Goal: Task Accomplishment & Management: Manage account settings

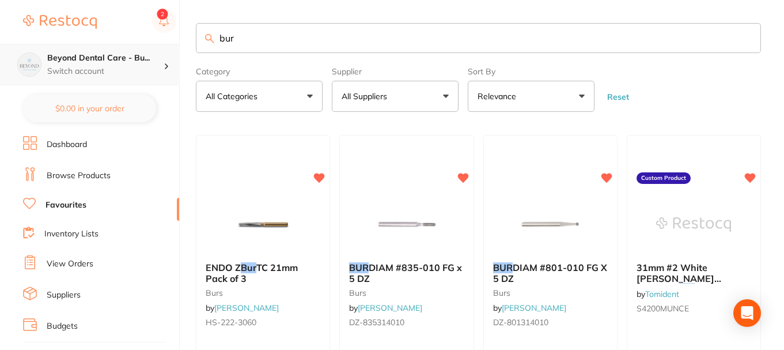
click at [89, 59] on h4 "Beyond Dental Care - Bu..." at bounding box center [105, 58] width 116 height 12
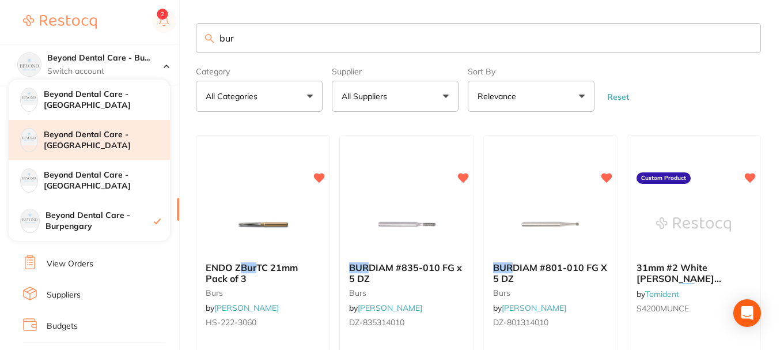
click at [109, 132] on div "Beyond Dental Care - [GEOGRAPHIC_DATA]" at bounding box center [89, 140] width 161 height 40
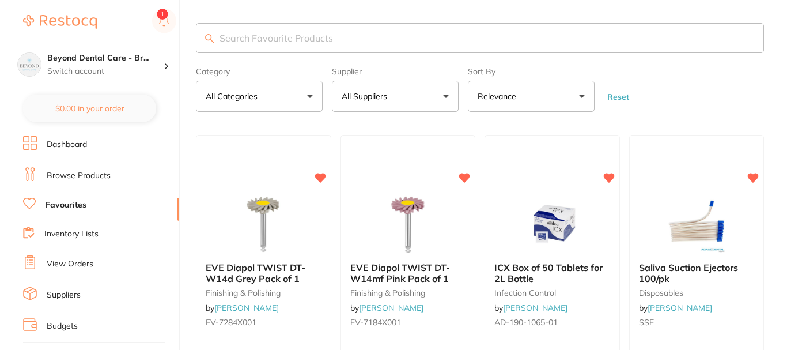
click at [85, 235] on link "Inventory Lists" at bounding box center [71, 234] width 54 height 12
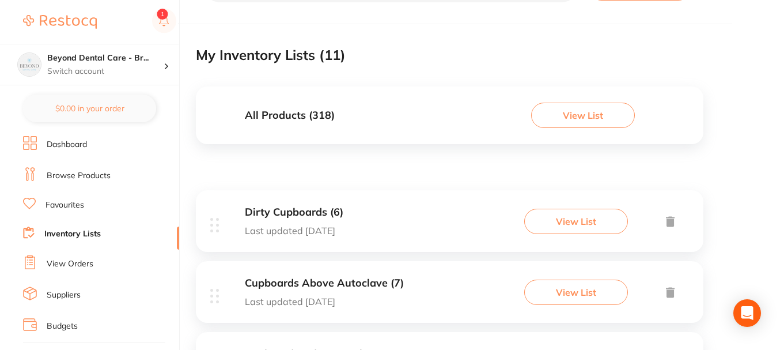
scroll to position [115, 0]
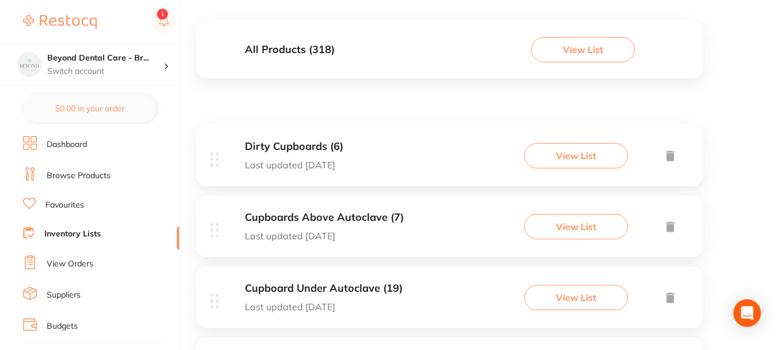
click at [419, 148] on div "Dirty Cupboards (6) Last updated [DATE] View List" at bounding box center [449, 155] width 507 height 62
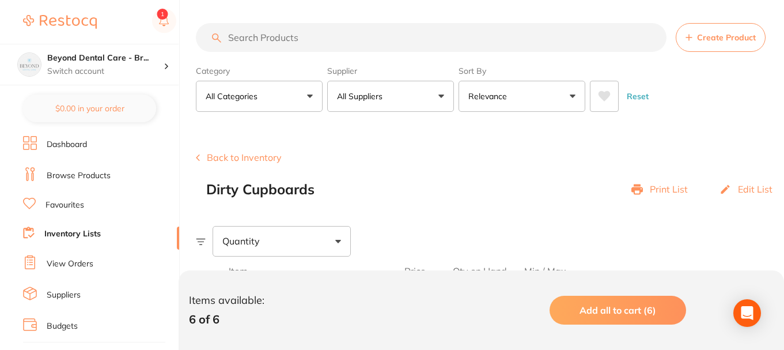
drag, startPoint x: 472, startPoint y: 160, endPoint x: 472, endPoint y: 177, distance: 17.9
click at [472, 160] on div "Back to Inventory Dirty Cupboards Print List Edit List" at bounding box center [490, 174] width 588 height 45
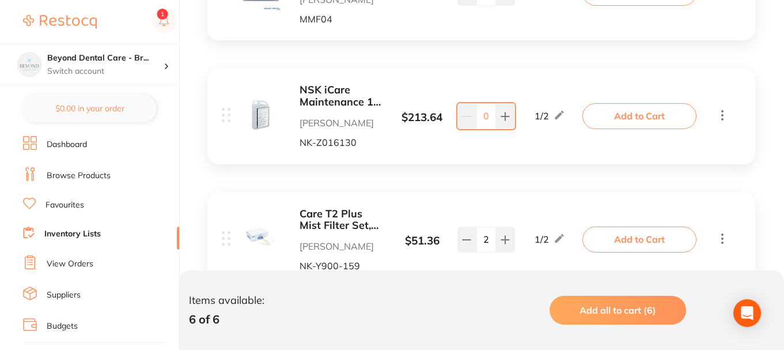
scroll to position [749, 0]
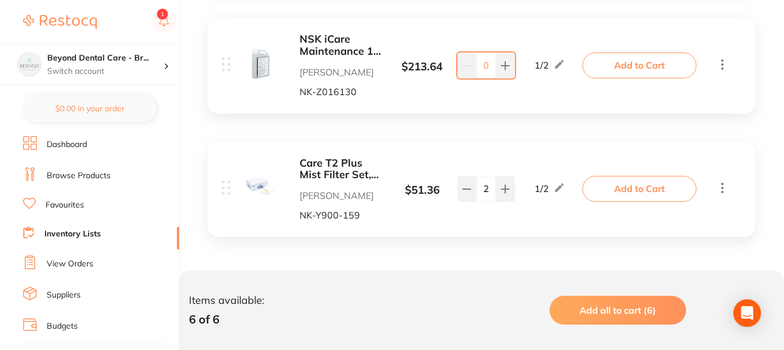
click at [87, 229] on link "Inventory Lists" at bounding box center [72, 234] width 56 height 12
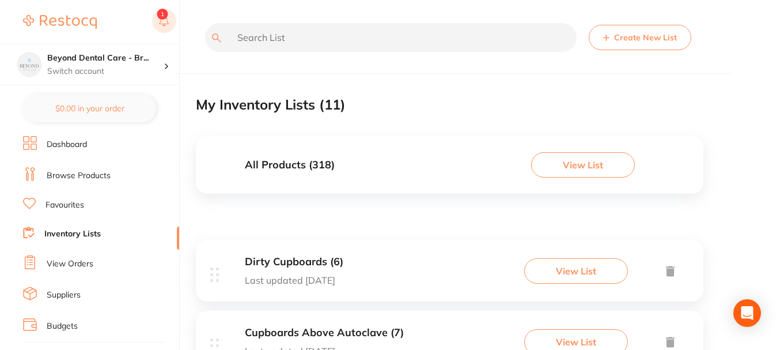
click at [168, 24] on icon at bounding box center [164, 19] width 10 height 9
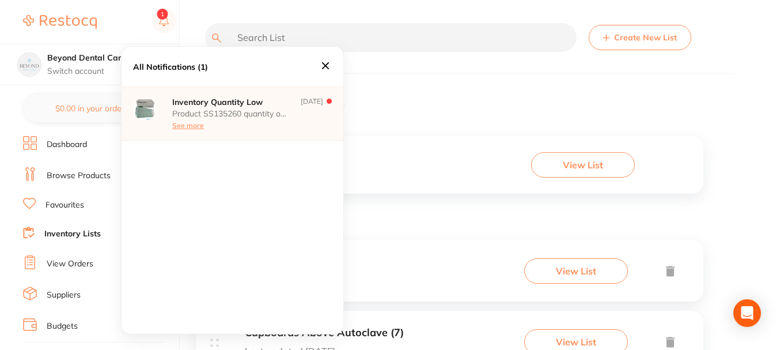
click at [324, 66] on icon at bounding box center [325, 65] width 13 height 13
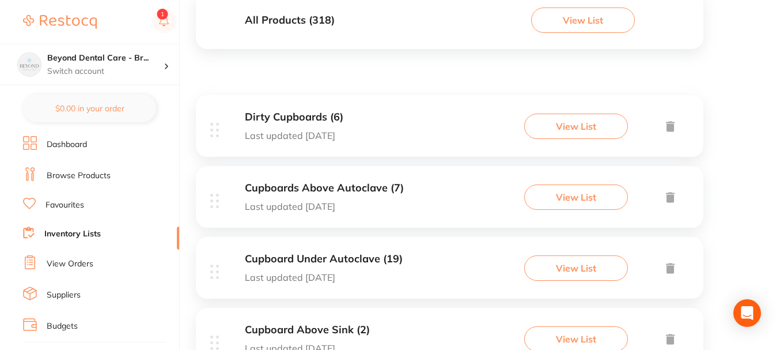
scroll to position [173, 0]
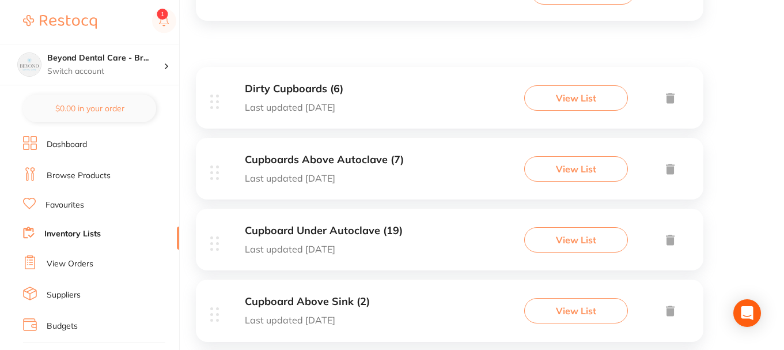
click at [454, 158] on div "Cupboards Above Autoclave (7) Last updated [DATE] View List" at bounding box center [449, 169] width 507 height 62
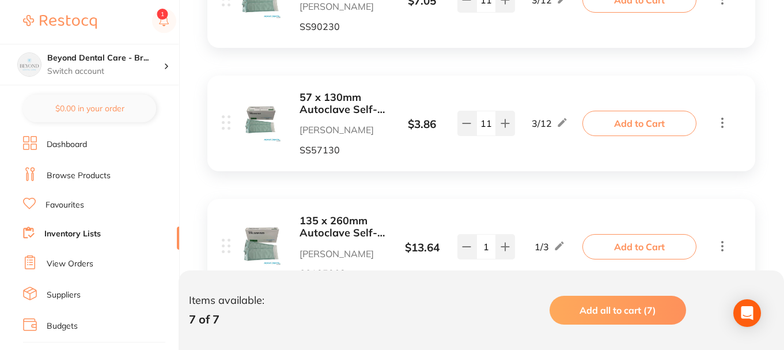
scroll to position [896, 0]
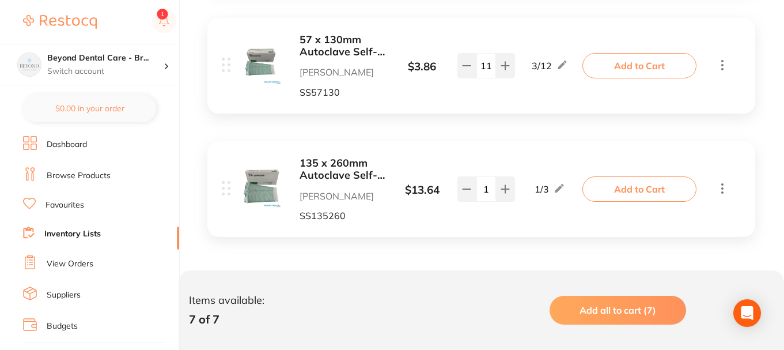
click at [74, 234] on link "Inventory Lists" at bounding box center [72, 234] width 56 height 12
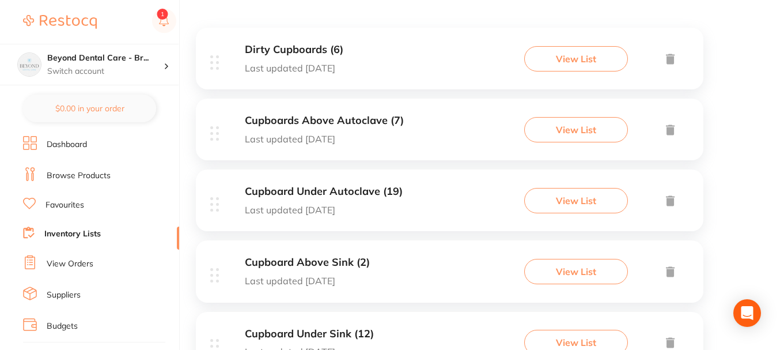
scroll to position [230, 0]
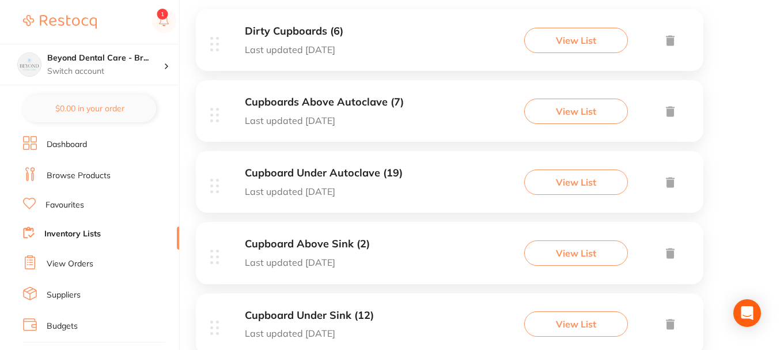
click at [417, 185] on div "Cupboard Under Autoclave (19) Last updated [DATE] View List" at bounding box center [449, 182] width 507 height 62
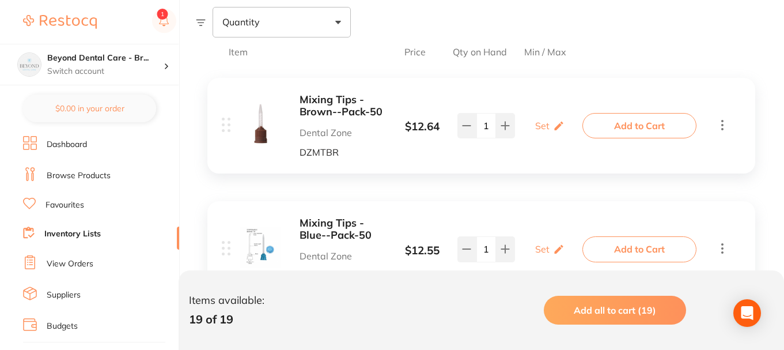
scroll to position [230, 0]
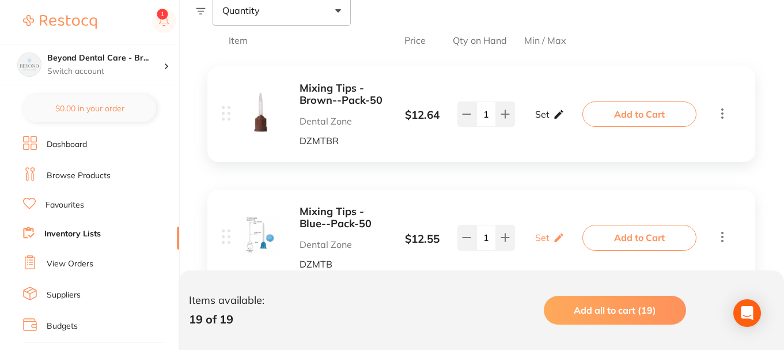
click at [539, 120] on div "Set Set Min / Max" at bounding box center [549, 114] width 29 height 29
click at [529, 121] on input "0" at bounding box center [532, 120] width 23 height 18
type input "10"
click at [386, 134] on div "Mixing Tips - Brown--Pack-50 Dental Zone DZMTBR $ 12.64 Min 10 / Max 0 1 Min 10…" at bounding box center [404, 113] width 364 height 63
click at [570, 120] on input "0" at bounding box center [566, 120] width 23 height 18
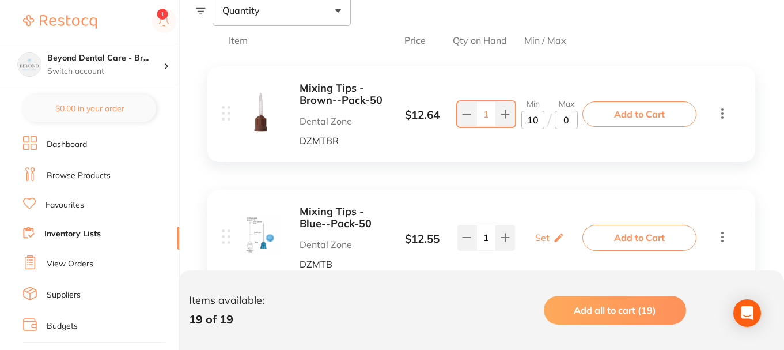
click at [565, 120] on input "0" at bounding box center [566, 120] width 23 height 18
type input "100"
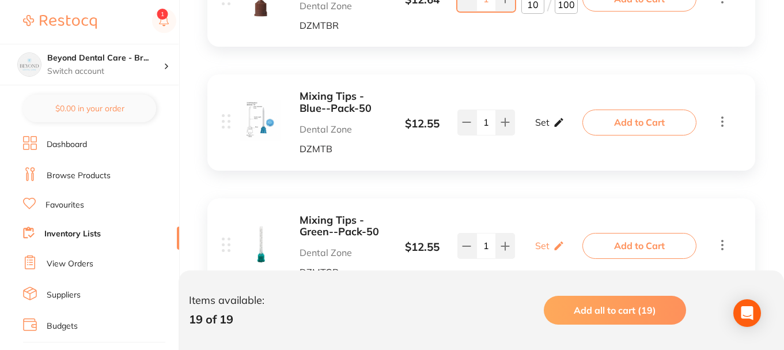
click at [553, 117] on icon at bounding box center [559, 122] width 12 height 12
click at [562, 130] on input "0" at bounding box center [566, 128] width 23 height 18
type input "100"
click at [529, 128] on input "0" at bounding box center [532, 128] width 23 height 18
type input "15"
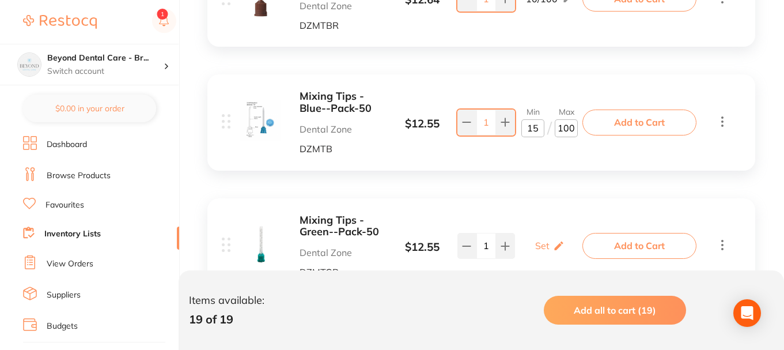
click at [531, 161] on div "Mixing Tips - Blue--Pack-50 Dental Zone DZMTB $ 12.55 Min 15 / Max 100 1 Min 15…" at bounding box center [481, 122] width 548 height 96
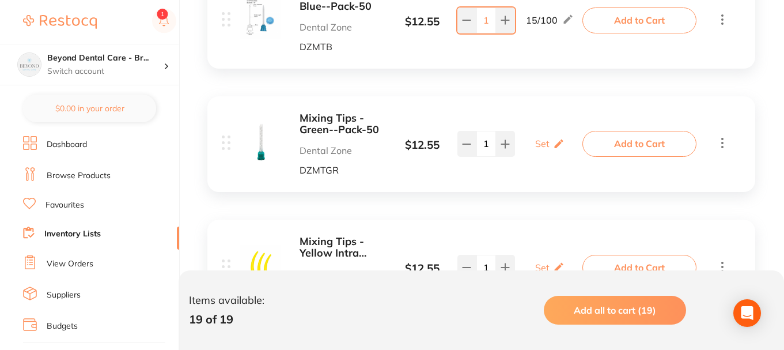
scroll to position [461, 0]
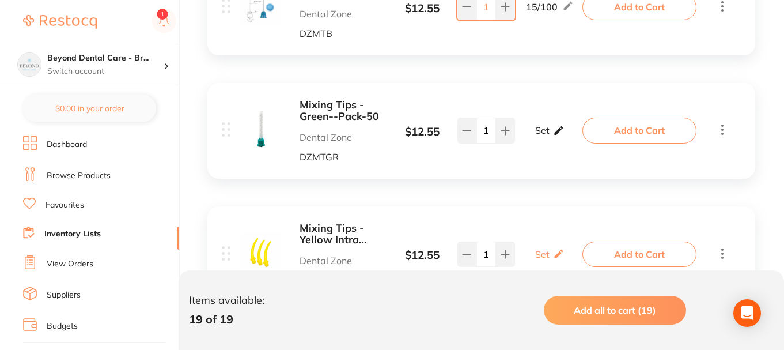
click at [559, 130] on icon at bounding box center [558, 130] width 9 height 9
click at [562, 135] on input "0" at bounding box center [566, 136] width 23 height 18
type input "100"
click at [530, 134] on input "0" at bounding box center [532, 136] width 23 height 18
type input "15"
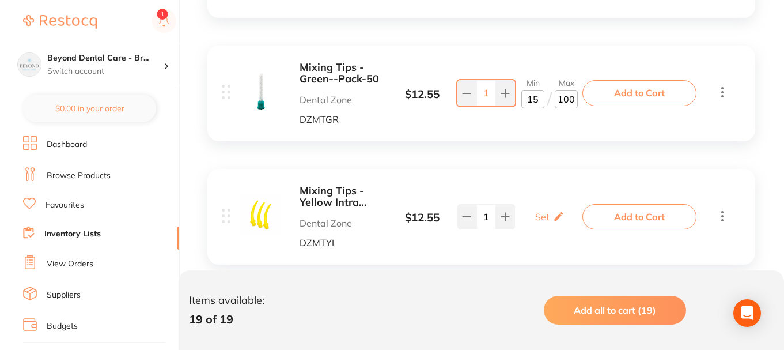
scroll to position [518, 0]
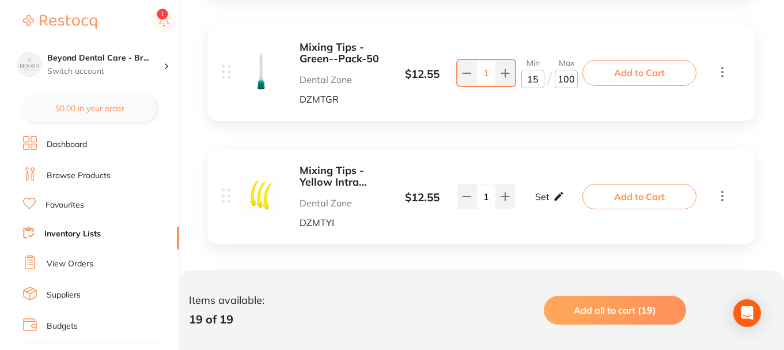
click at [544, 194] on p "Set" at bounding box center [542, 196] width 14 height 10
click at [562, 204] on input "0" at bounding box center [566, 202] width 23 height 18
type input "100"
click at [532, 204] on input "0" at bounding box center [532, 202] width 23 height 18
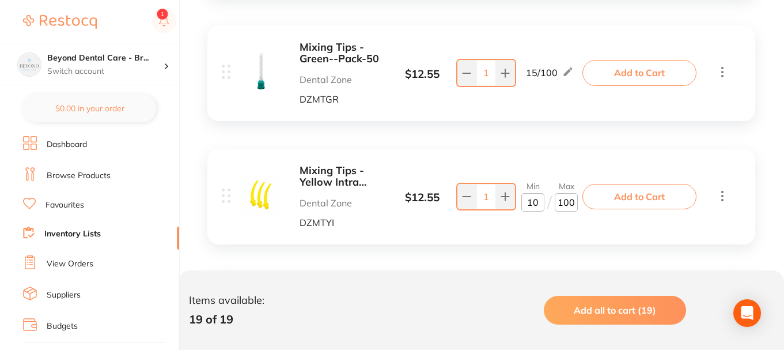
type input "9"
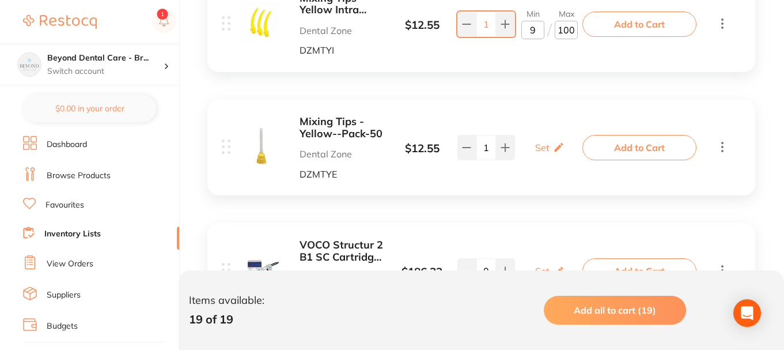
scroll to position [691, 0]
click at [545, 142] on p "Set" at bounding box center [542, 147] width 14 height 10
click at [559, 153] on input "0" at bounding box center [566, 152] width 23 height 18
type input "100"
click at [526, 153] on input "0" at bounding box center [532, 152] width 23 height 18
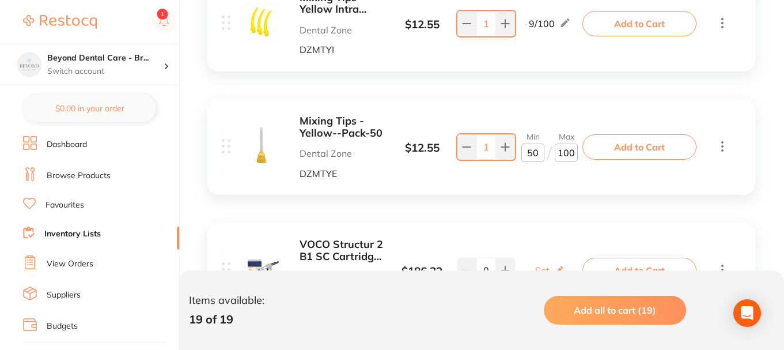
type input "0"
type input "15"
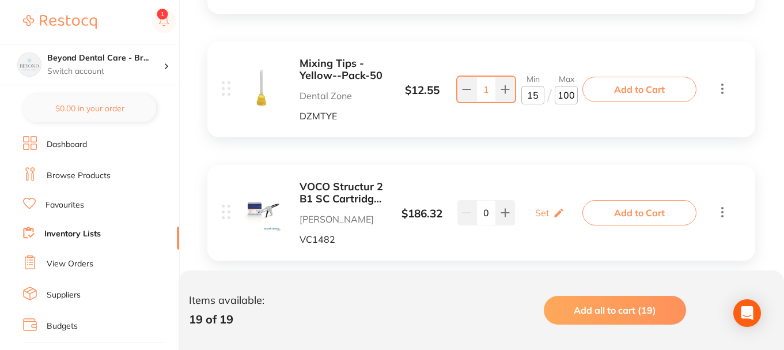
scroll to position [806, 0]
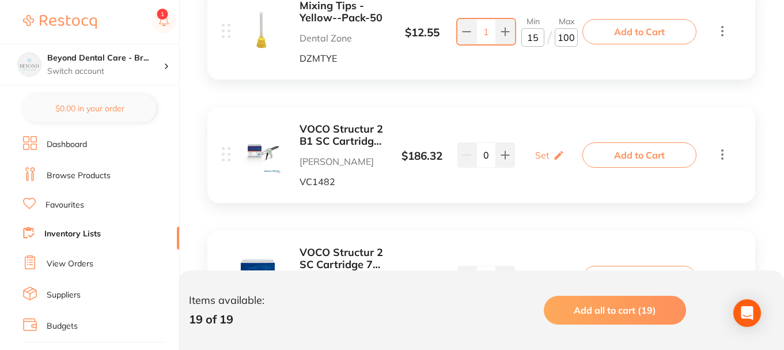
click at [533, 159] on div "Set Set Min / Max" at bounding box center [549, 155] width 73 height 29
click at [538, 158] on p "Set" at bounding box center [542, 155] width 14 height 10
click at [526, 160] on input "0" at bounding box center [532, 160] width 23 height 18
click at [533, 161] on input "0" at bounding box center [532, 160] width 23 height 18
click at [560, 162] on input "0" at bounding box center [566, 160] width 23 height 18
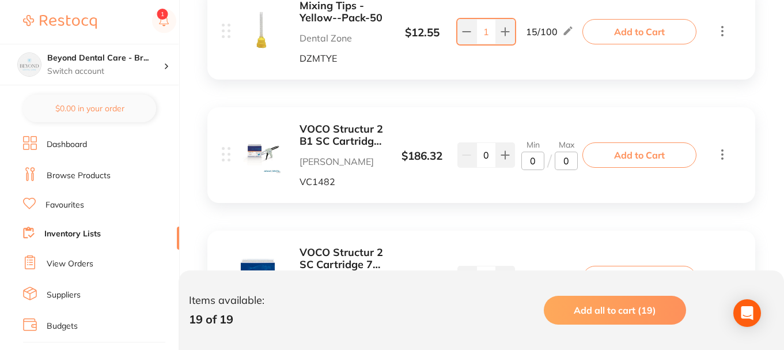
click at [536, 183] on div "VOCO Structur 2 B1 SC Cartridge Refills 75g [PERSON_NAME] Dental VC1482 $ 186.3…" at bounding box center [404, 154] width 364 height 63
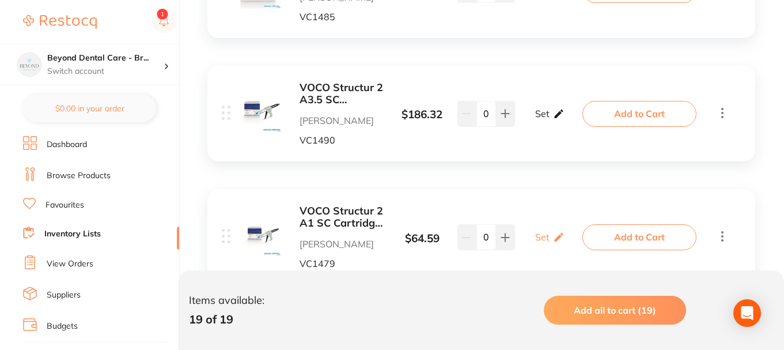
scroll to position [1152, 0]
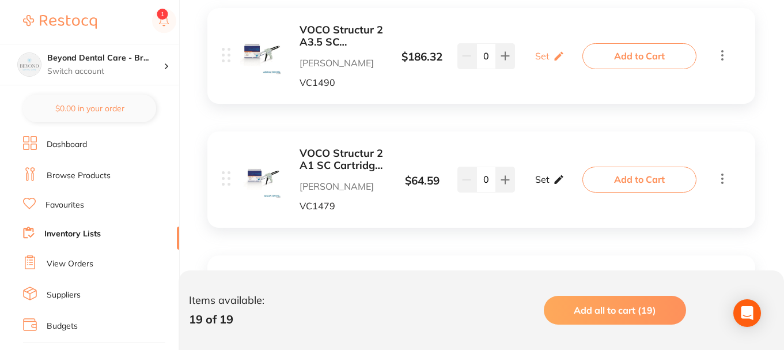
click at [541, 177] on p "Set" at bounding box center [542, 179] width 14 height 10
click at [528, 187] on input "0" at bounding box center [532, 185] width 23 height 18
type input "01"
click at [563, 184] on input "0" at bounding box center [566, 185] width 23 height 18
click at [569, 185] on input "0" at bounding box center [566, 185] width 23 height 18
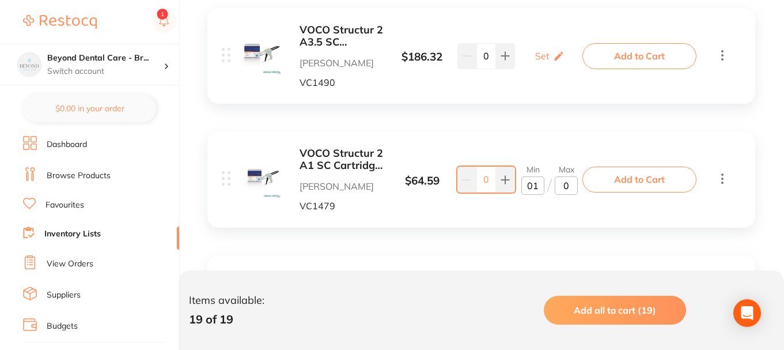
type input "02"
click at [541, 211] on div "VOCO Structur 2 A1 SC Cartridge Refills 75g [PERSON_NAME] Dental VC1479 $ 64.59…" at bounding box center [481, 179] width 548 height 96
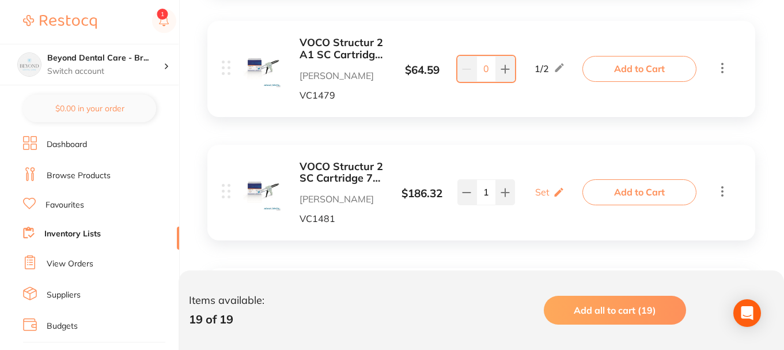
scroll to position [1267, 0]
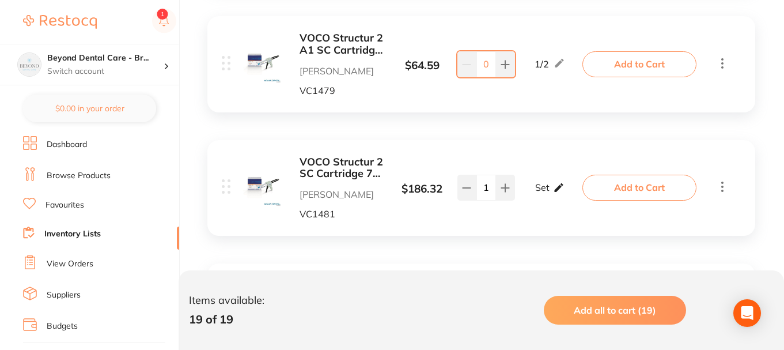
click at [548, 184] on p "Set" at bounding box center [542, 187] width 14 height 10
click at [310, 170] on b "VOCO Structur 2 SC Cartridge 75g A3" at bounding box center [342, 168] width 86 height 24
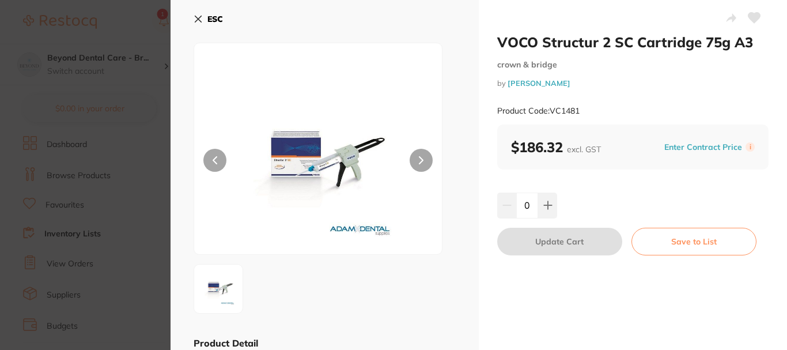
click at [208, 18] on b "ESC" at bounding box center [215, 19] width 16 height 10
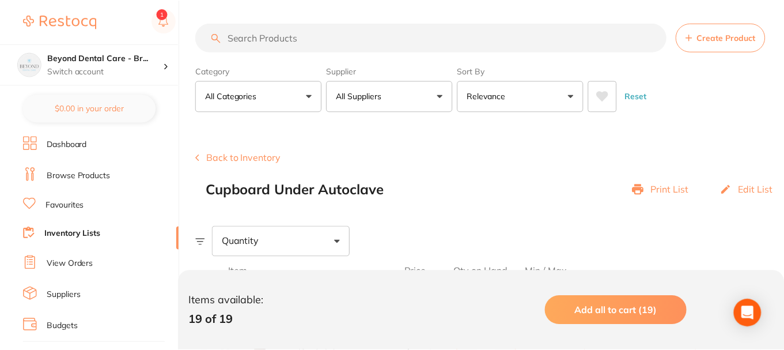
scroll to position [1267, 0]
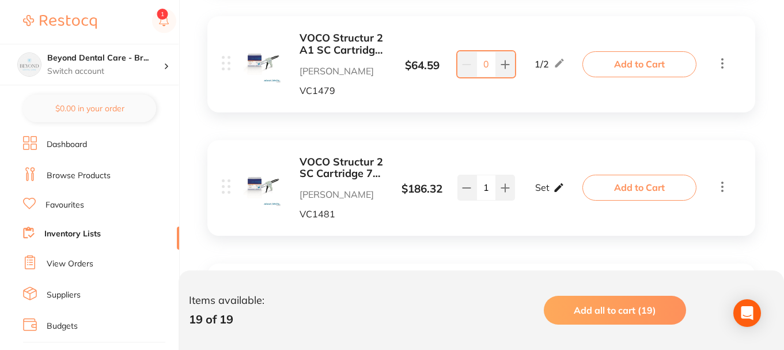
click at [547, 189] on p "Set" at bounding box center [542, 187] width 14 height 10
click at [528, 195] on input "0" at bounding box center [532, 193] width 23 height 18
type input "01"
click at [574, 186] on input "0" at bounding box center [566, 193] width 23 height 18
type input "02"
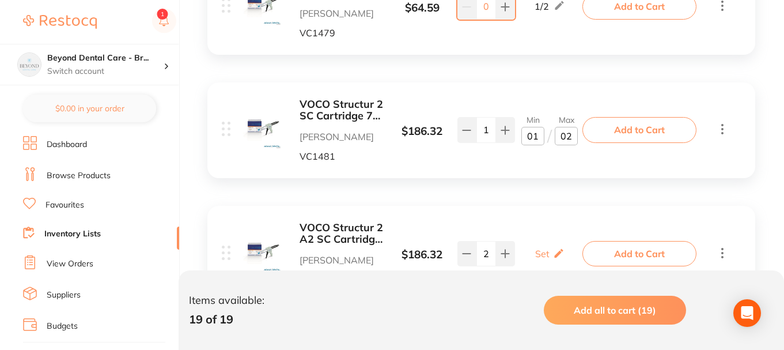
scroll to position [1440, 0]
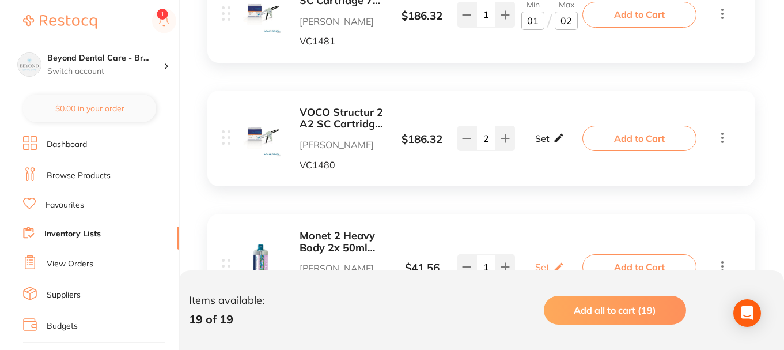
click at [547, 135] on p "Set" at bounding box center [542, 138] width 14 height 10
click at [533, 147] on input "0" at bounding box center [532, 144] width 23 height 18
type input "01"
click at [571, 147] on input "0" at bounding box center [566, 144] width 23 height 18
type input "02"
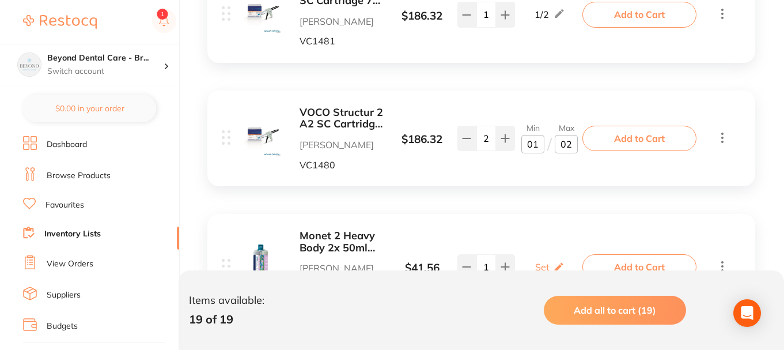
scroll to position [1497, 0]
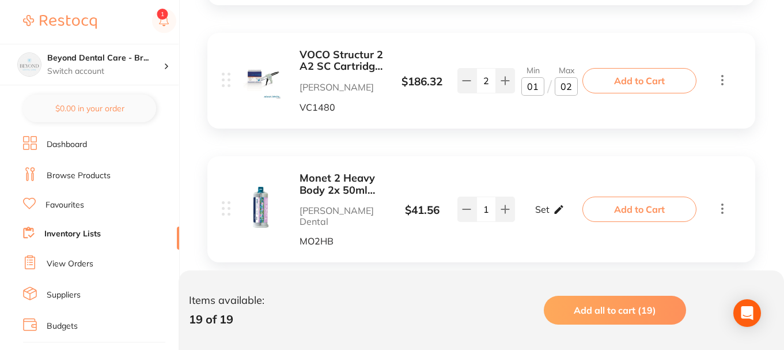
click at [553, 203] on icon at bounding box center [559, 209] width 12 height 12
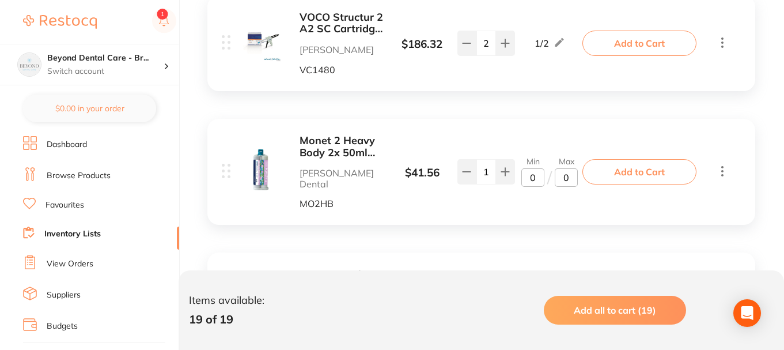
scroll to position [1555, 0]
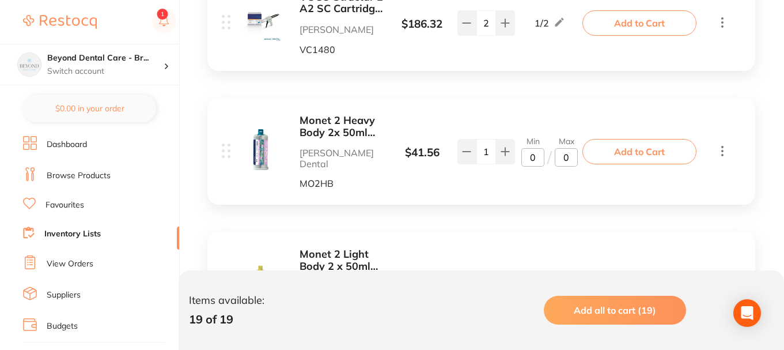
click at [534, 151] on input "0" at bounding box center [532, 157] width 23 height 18
click at [530, 153] on input "0" at bounding box center [532, 157] width 23 height 18
type input "02"
click at [568, 151] on input "0" at bounding box center [566, 157] width 23 height 18
type input "04"
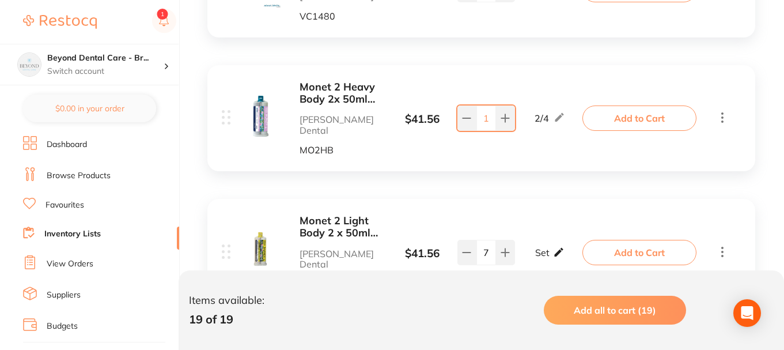
scroll to position [1613, 0]
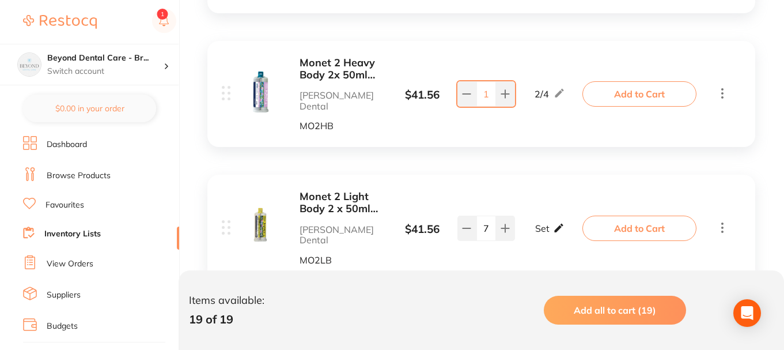
click at [555, 223] on icon at bounding box center [558, 227] width 9 height 9
click at [570, 225] on input "0" at bounding box center [566, 234] width 23 height 18
type input "04"
click at [537, 225] on input "0" at bounding box center [532, 234] width 23 height 18
click at [528, 225] on input "0" at bounding box center [532, 234] width 23 height 18
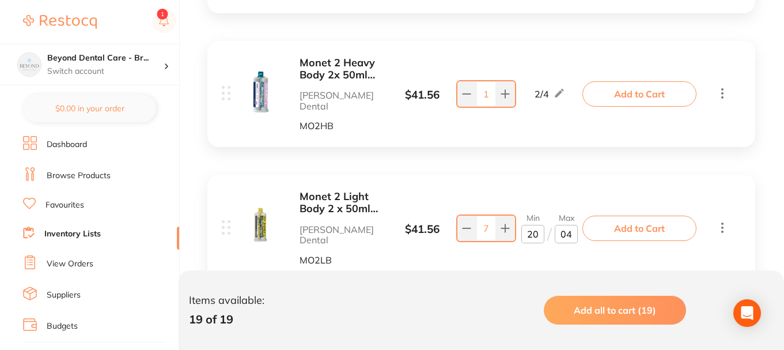
click at [522, 251] on div "Monet 2 Light Body 2 x 50ml cart [PERSON_NAME] Dental MO2LB $ 41.56 Min 20 / Ma…" at bounding box center [481, 227] width 548 height 107
type input "02"
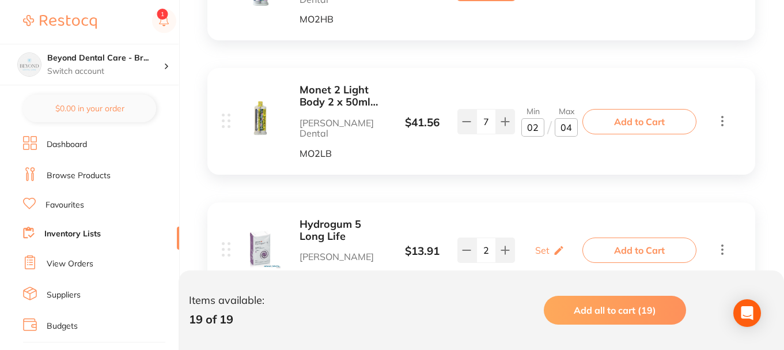
scroll to position [1785, 0]
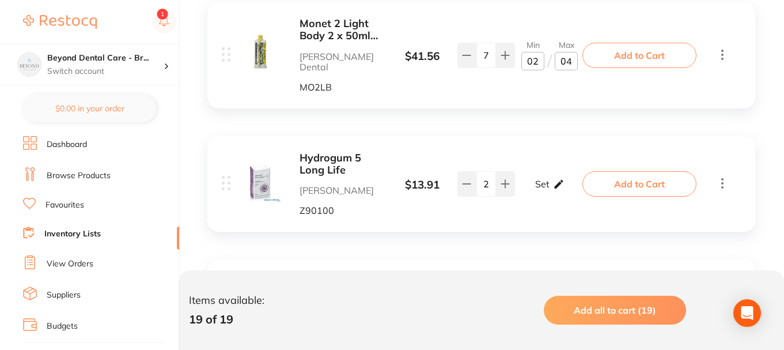
drag, startPoint x: 542, startPoint y: 188, endPoint x: 545, endPoint y: 166, distance: 22.6
click at [541, 188] on div "Hydrogum 5 Long Life [PERSON_NAME] Z90100 $ 13.91 Set Set Min / Max 2 Set Set M…" at bounding box center [404, 183] width 364 height 63
click at [545, 179] on p "Set" at bounding box center [542, 184] width 14 height 10
click at [529, 180] on input "0" at bounding box center [532, 189] width 23 height 18
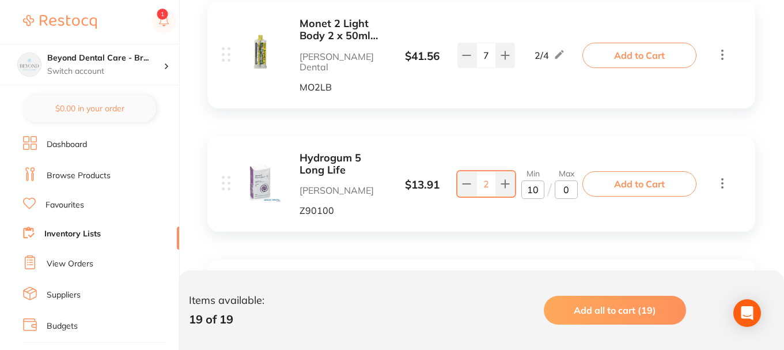
click at [568, 180] on input "0" at bounding box center [566, 189] width 23 height 18
click at [533, 180] on input "10" at bounding box center [532, 189] width 23 height 18
type input "01"
click at [568, 180] on input "0" at bounding box center [566, 189] width 23 height 18
type input "02"
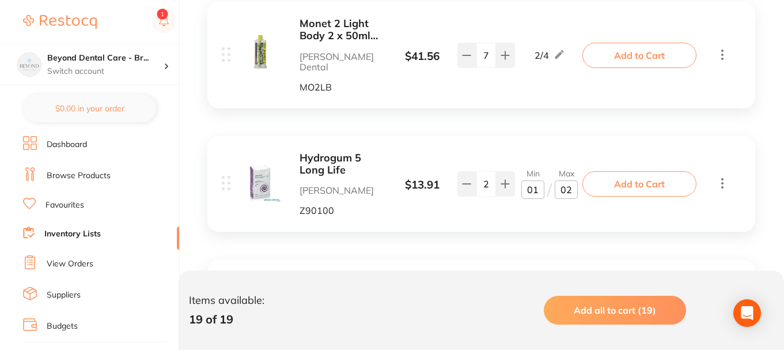
click at [542, 184] on div "Hydrogum 5 Long Life [PERSON_NAME] Z90100 $ 13.91 Min 1 / Max 2 2 Min 01 / Max …" at bounding box center [404, 183] width 364 height 63
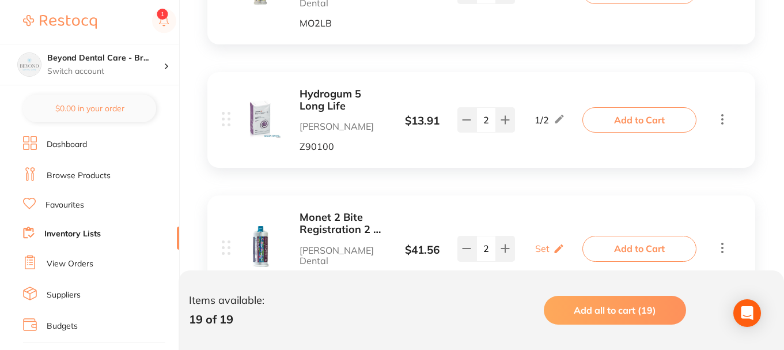
scroll to position [1900, 0]
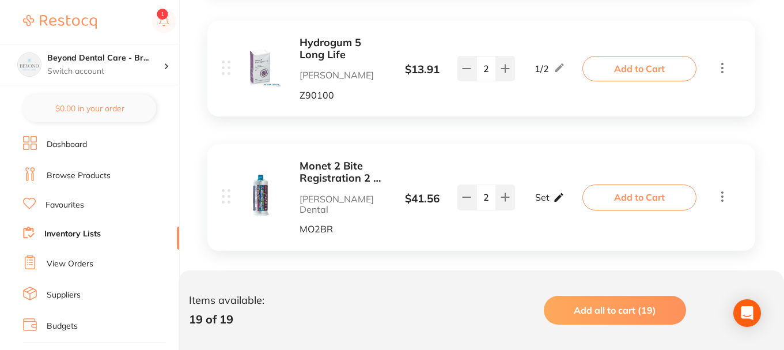
click at [545, 192] on p "Set" at bounding box center [542, 197] width 14 height 10
click at [536, 194] on input "0" at bounding box center [532, 203] width 23 height 18
click at [529, 194] on input "0" at bounding box center [532, 203] width 23 height 18
type input "02"
click at [571, 194] on input "0" at bounding box center [566, 203] width 23 height 18
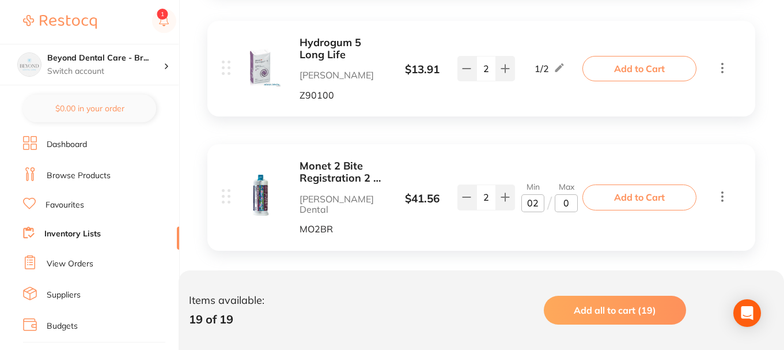
type input "04"
click at [554, 213] on div "Monet 2 Bite Registration 2 x 50ml cart [PERSON_NAME] Dental MO2BR $ 41.56 Min …" at bounding box center [481, 197] width 548 height 107
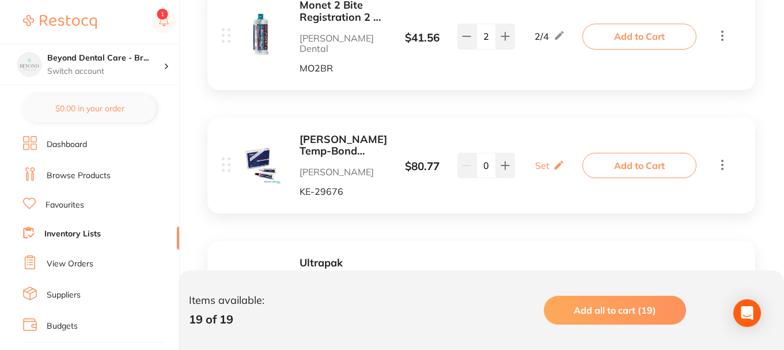
scroll to position [2131, 0]
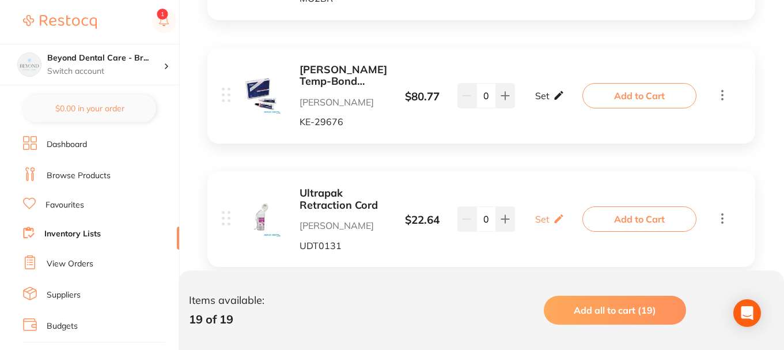
click at [549, 81] on div "Set Set Min / Max" at bounding box center [549, 95] width 29 height 29
click at [528, 92] on input "0" at bounding box center [532, 101] width 23 height 18
click at [538, 92] on input "0" at bounding box center [532, 101] width 23 height 18
type input "01"
click at [570, 92] on input "0" at bounding box center [566, 101] width 23 height 18
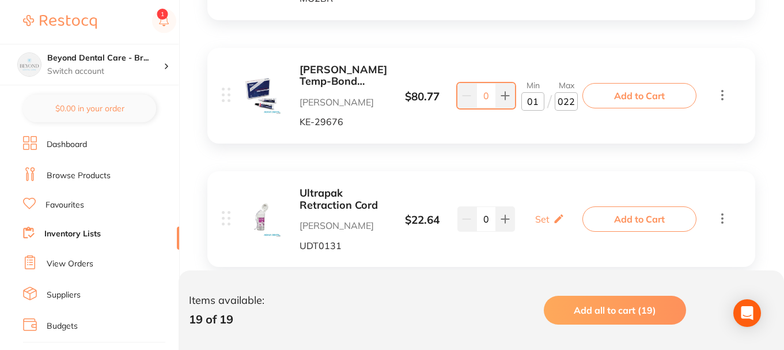
type input "02"
click at [549, 171] on div "Ultrapak Retraction Cord [PERSON_NAME] Dental UDT0131 $ 22.64 Set Set Min / Max…" at bounding box center [481, 219] width 548 height 96
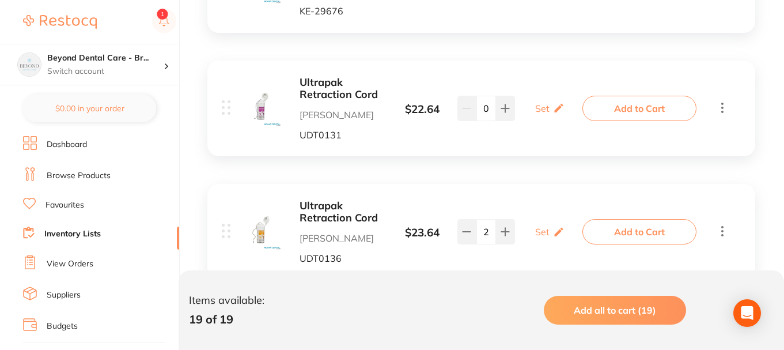
scroll to position [2246, 0]
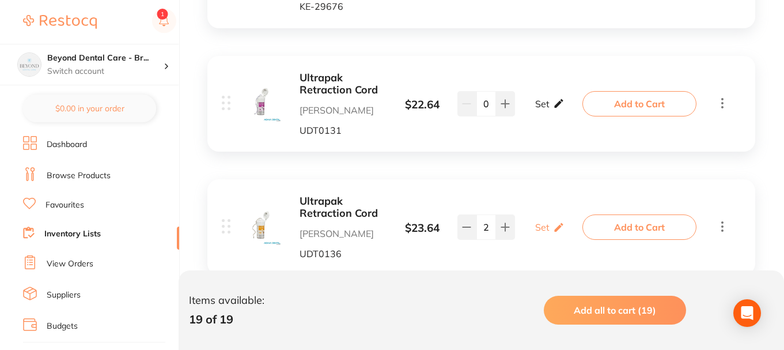
click at [553, 97] on icon at bounding box center [559, 103] width 12 height 12
click at [529, 100] on input "0" at bounding box center [532, 109] width 23 height 18
click at [536, 100] on input "0" at bounding box center [532, 109] width 23 height 18
type input "01"
click at [571, 100] on input "0" at bounding box center [566, 109] width 23 height 18
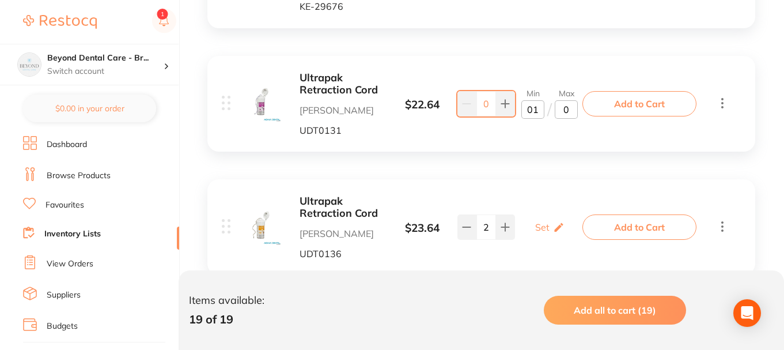
type input "02"
click at [553, 213] on div "Set Set Min / Max" at bounding box center [549, 227] width 29 height 29
click at [536, 223] on input "0" at bounding box center [532, 232] width 23 height 18
type input "01"
click at [563, 223] on input "0" at bounding box center [566, 232] width 23 height 18
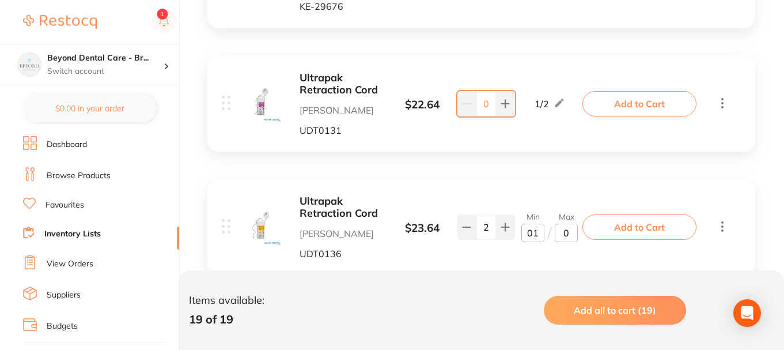
click at [568, 223] on input "0" at bounding box center [566, 232] width 23 height 18
type input "02"
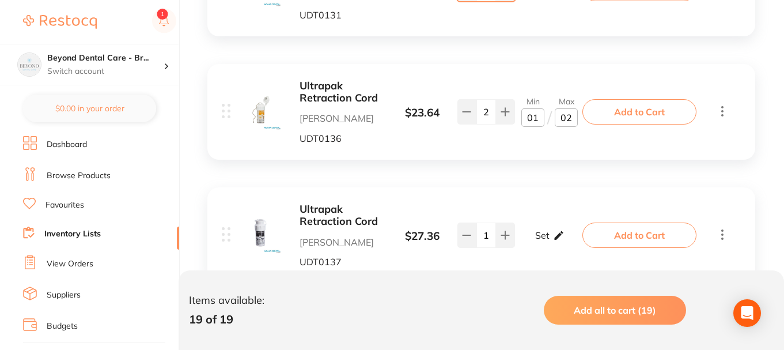
click at [546, 230] on p "Set" at bounding box center [542, 235] width 14 height 10
click at [537, 232] on input "0" at bounding box center [532, 241] width 23 height 18
type input "01"
click at [561, 232] on input "0" at bounding box center [566, 241] width 23 height 18
click at [574, 232] on input "0" at bounding box center [566, 241] width 23 height 18
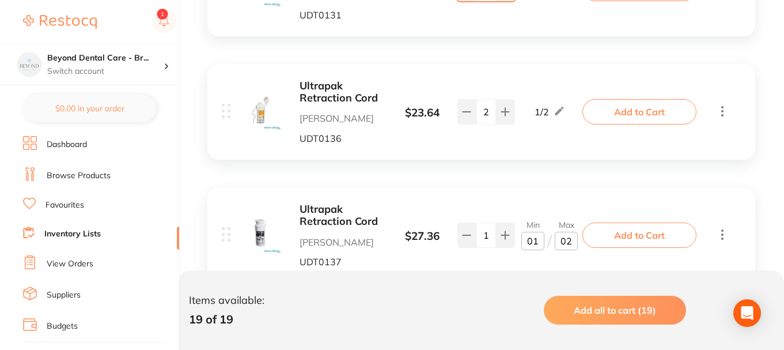
scroll to position [2376, 0]
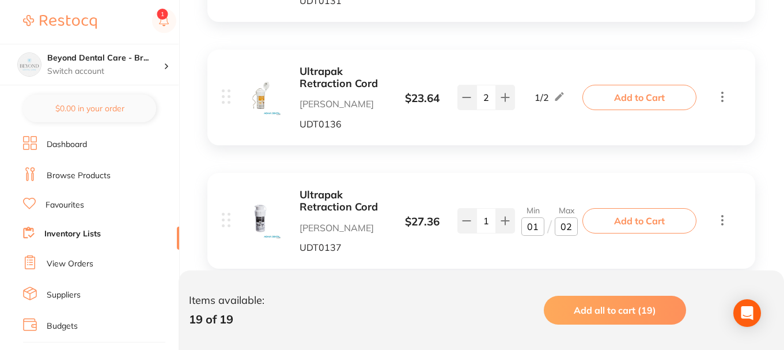
type input "02"
click at [81, 229] on link "Inventory Lists" at bounding box center [72, 234] width 56 height 12
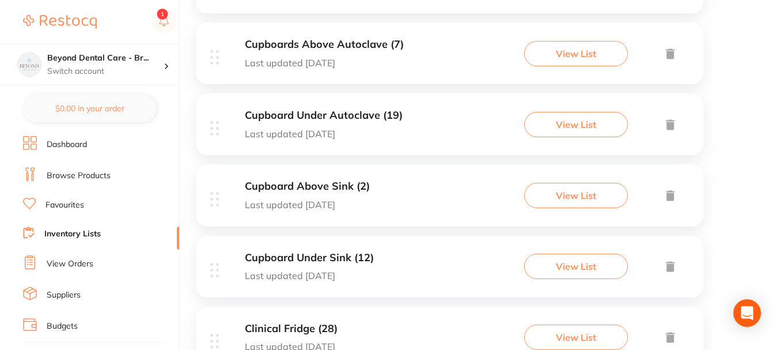
scroll to position [346, 0]
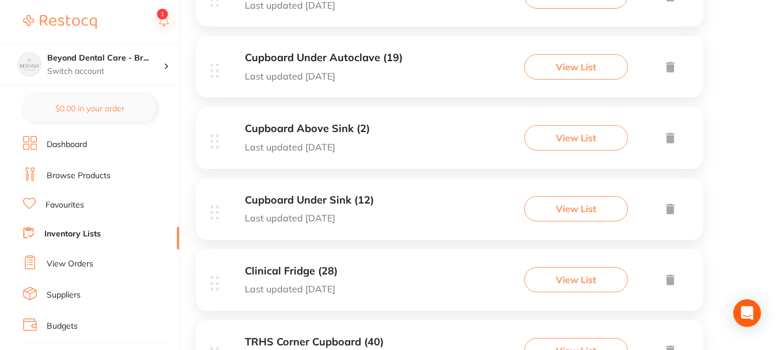
click at [385, 147] on div "Cupboard Above Sink (2) Last updated [DATE] View List" at bounding box center [449, 138] width 507 height 62
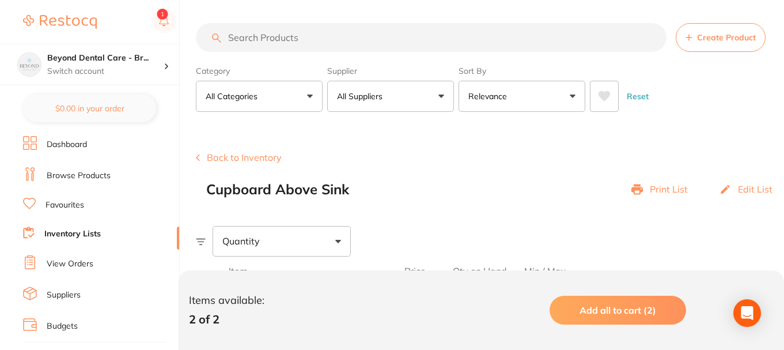
scroll to position [230, 0]
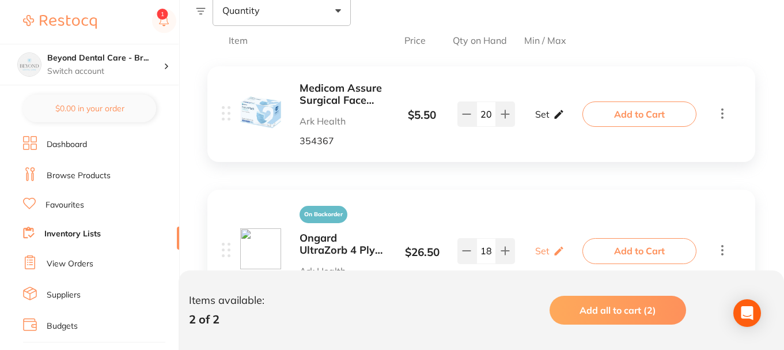
click at [548, 117] on p "Set" at bounding box center [542, 114] width 14 height 10
click at [530, 120] on input "0" at bounding box center [532, 120] width 23 height 18
type input "10"
click at [572, 117] on input "0" at bounding box center [566, 120] width 23 height 18
type input "030"
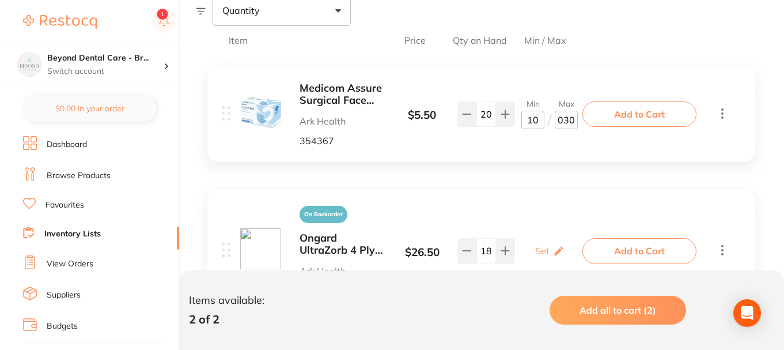
click at [501, 195] on div "On Backorder Ongard UltraZorb 4 Ply Patient Bibs Purple Ark Health 711334 $ 26.…" at bounding box center [481, 250] width 548 height 122
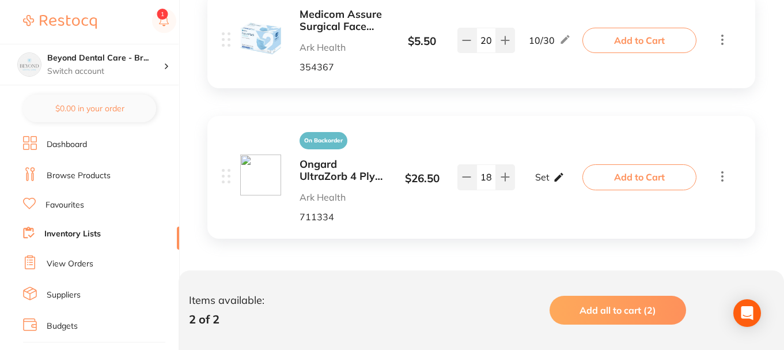
scroll to position [306, 0]
click at [544, 178] on p "Set" at bounding box center [542, 175] width 14 height 10
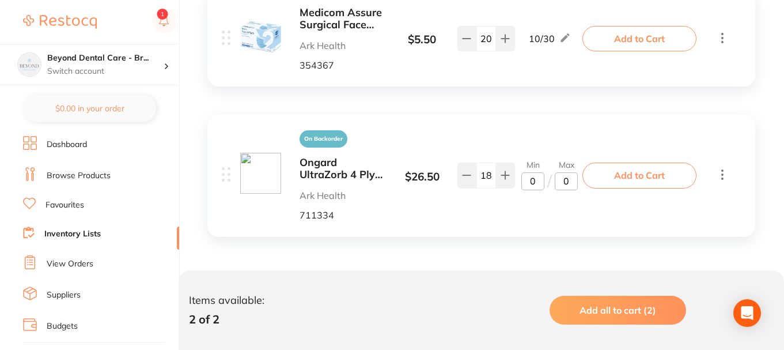
click at [533, 179] on input "0" at bounding box center [532, 181] width 23 height 18
click at [530, 183] on input "0" at bounding box center [532, 181] width 23 height 18
click at [540, 182] on input "0" at bounding box center [532, 181] width 23 height 18
type input "02"
click at [574, 179] on input "0" at bounding box center [566, 181] width 23 height 18
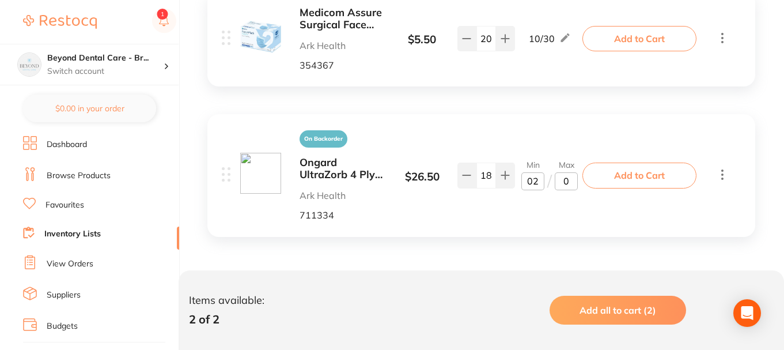
type input "08"
click at [529, 223] on div "On Backorder Ongard UltraZorb 4 Ply Patient Bibs Purple Ark Health 711334 $ 26.…" at bounding box center [481, 175] width 548 height 122
click at [69, 231] on link "Inventory Lists" at bounding box center [72, 234] width 56 height 12
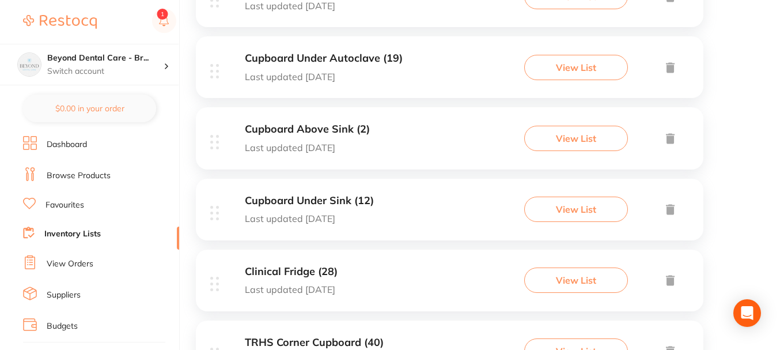
scroll to position [346, 0]
click at [368, 188] on div "Cupboard Under Sink (12) Last updated [DATE] View List" at bounding box center [449, 209] width 507 height 62
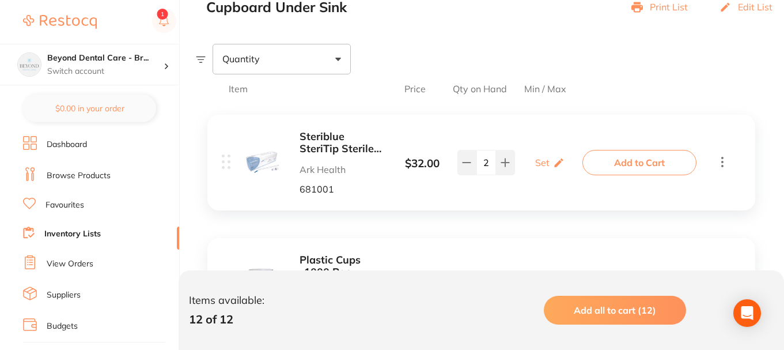
scroll to position [288, 0]
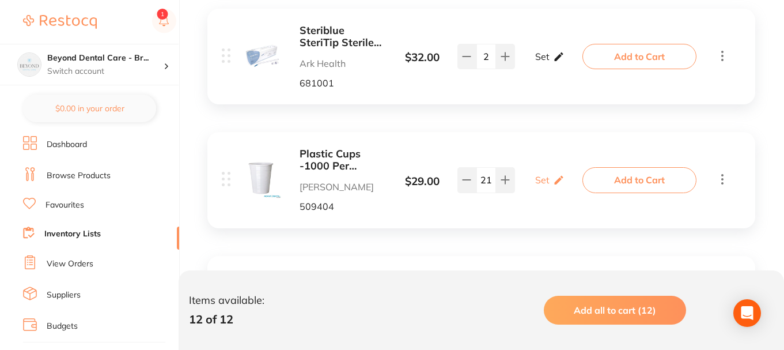
click at [545, 62] on div "Set Set Min / Max" at bounding box center [549, 56] width 29 height 29
click at [538, 66] on input "0" at bounding box center [532, 62] width 23 height 18
type input "01"
click at [568, 63] on input "0" at bounding box center [566, 62] width 23 height 18
click at [540, 63] on input "01" at bounding box center [532, 62] width 23 height 18
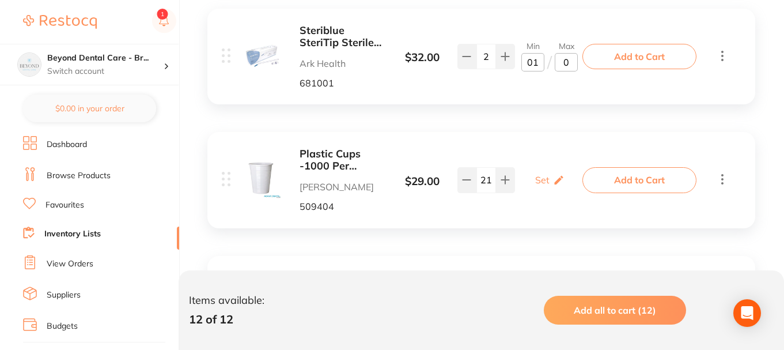
click at [318, 33] on b "Steriblue SteriTip Sterile Surgical Aspirator" at bounding box center [342, 37] width 86 height 24
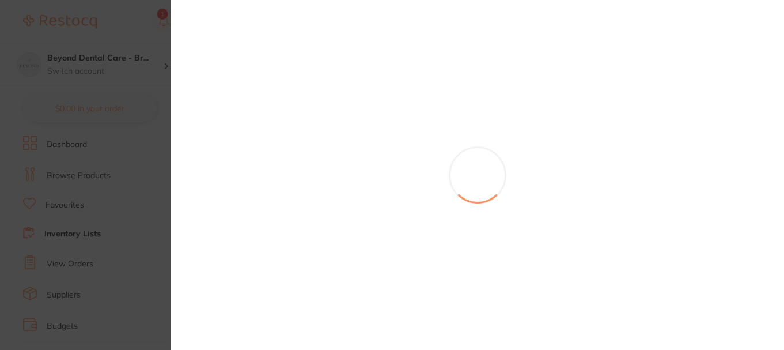
drag, startPoint x: 283, startPoint y: 66, endPoint x: 204, endPoint y: 63, distance: 78.4
click at [281, 66] on section at bounding box center [392, 175] width 784 height 350
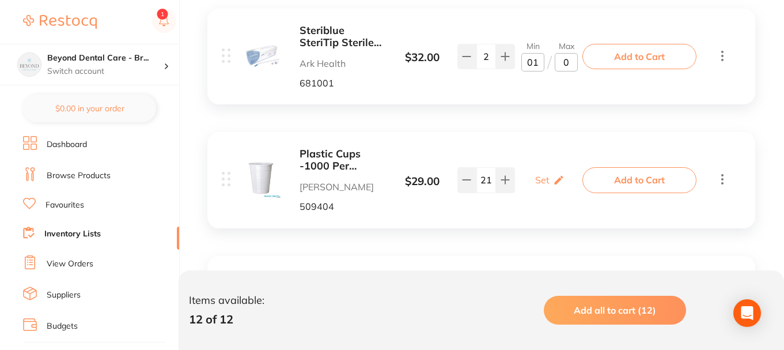
scroll to position [594, 0]
